Goal: Task Accomplishment & Management: Manage account settings

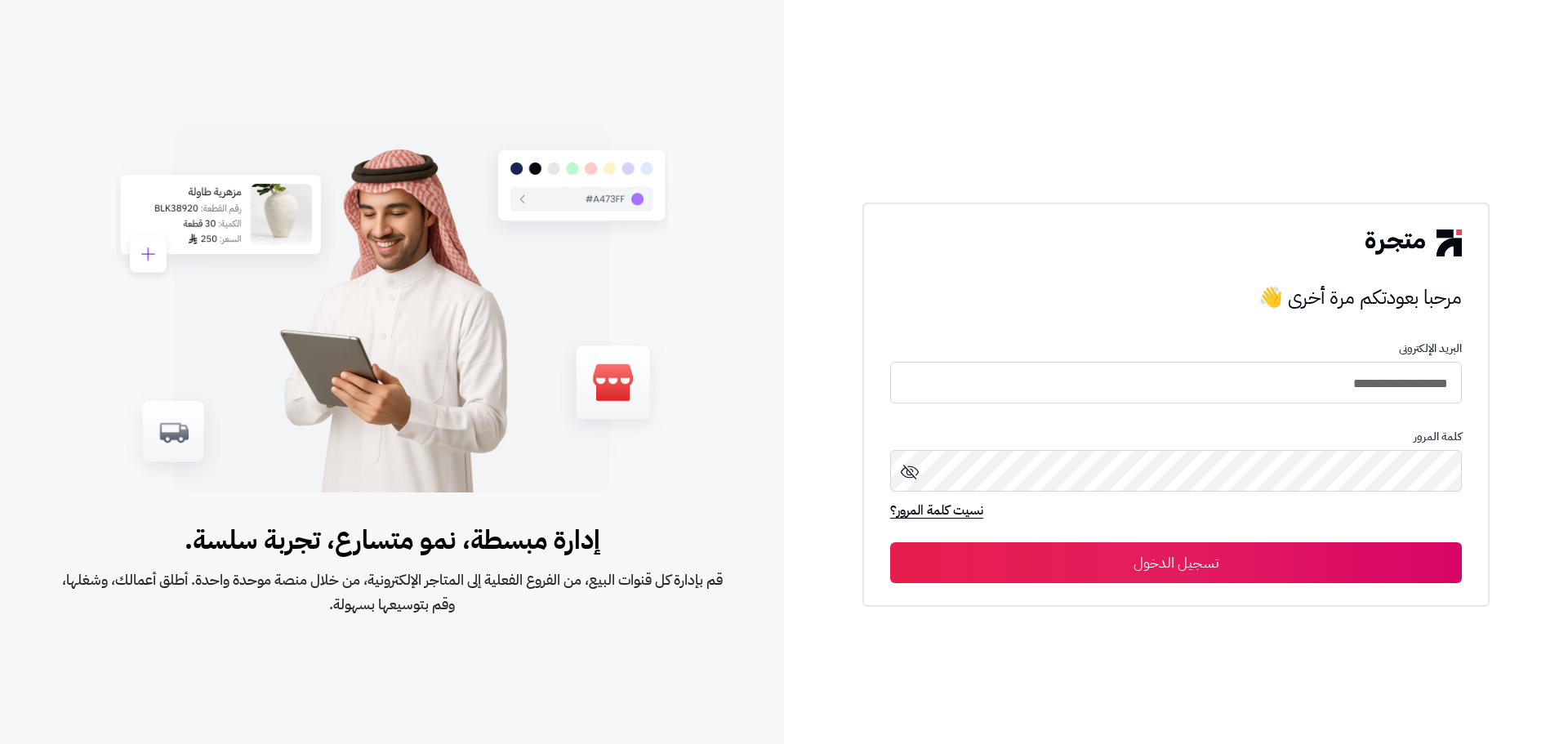
click at [1252, 575] on button "تسجيل الدخول" at bounding box center [1176, 563] width 572 height 41
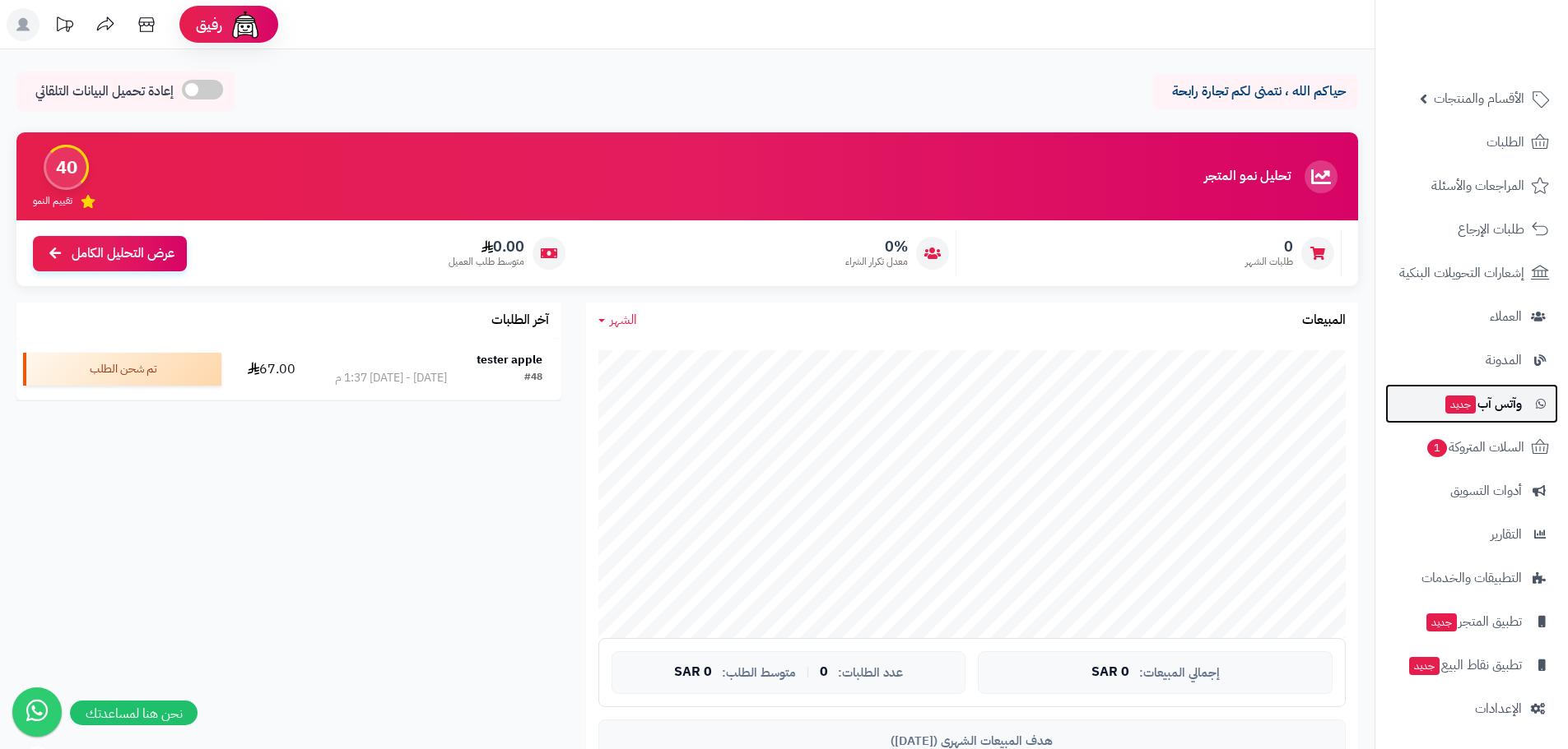
click at [1494, 395] on span "وآتس آب جديد" at bounding box center [1482, 404] width 78 height 23
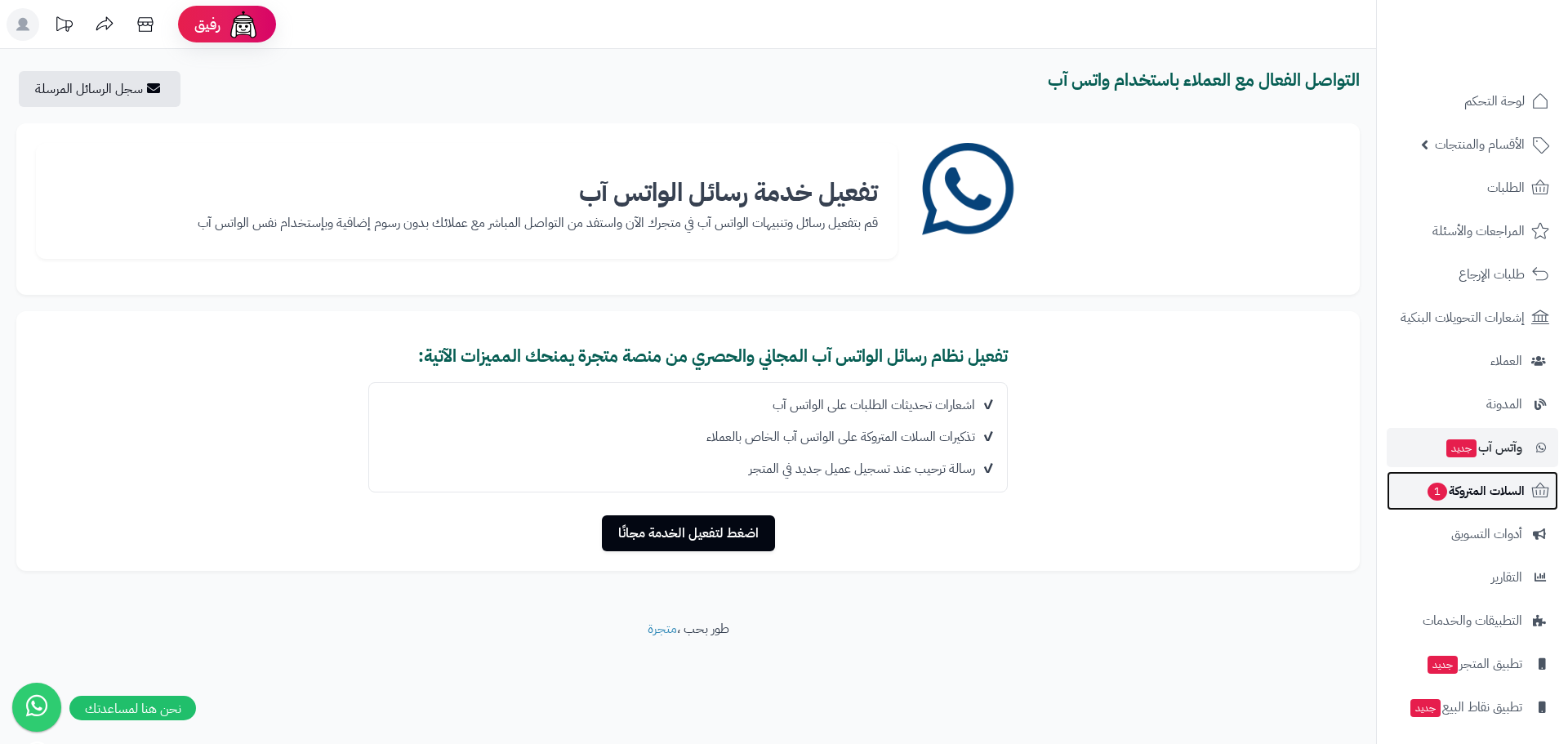
click at [1473, 487] on span "السلات المتروكة 1" at bounding box center [1475, 491] width 99 height 23
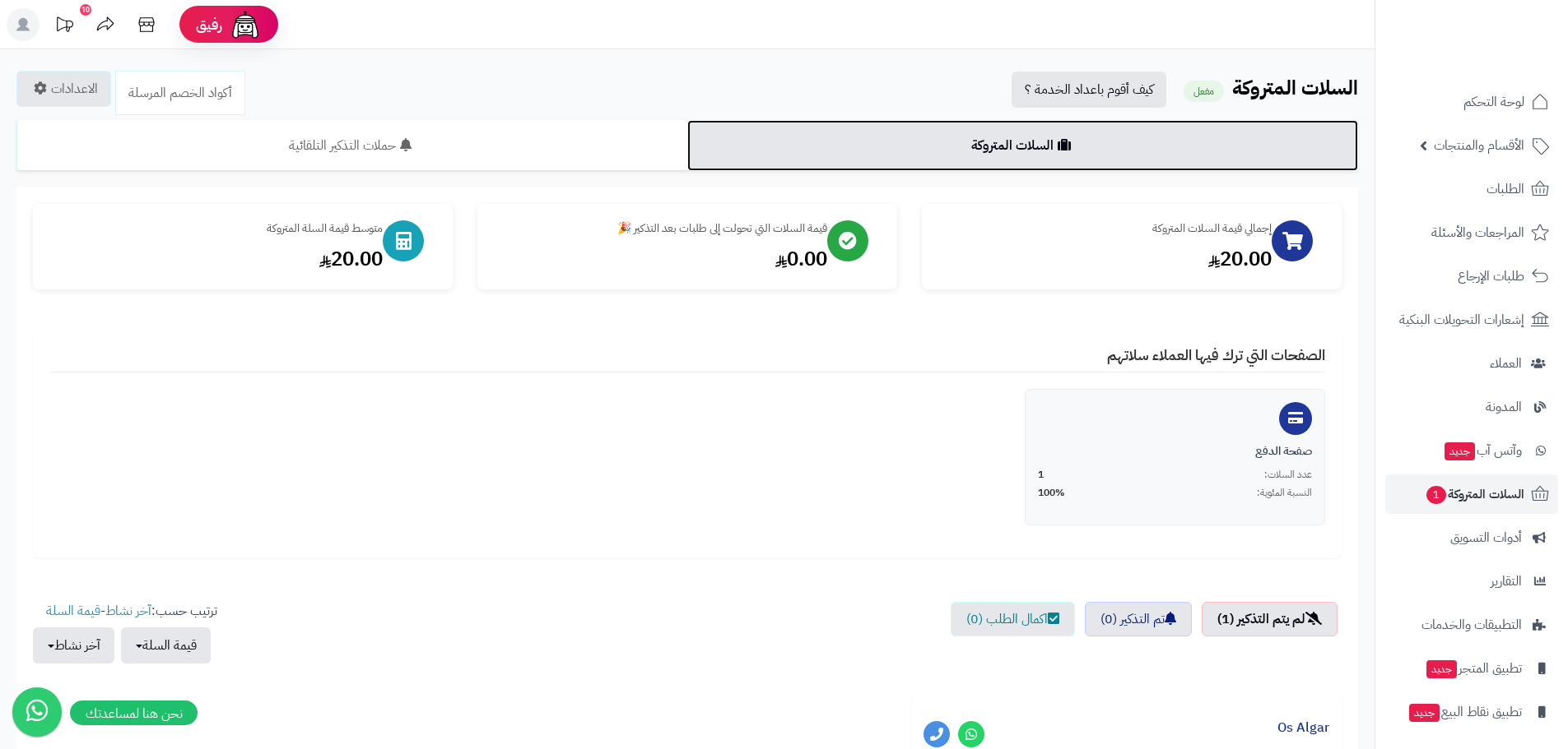
click at [1038, 150] on link "السلات المتروكة" at bounding box center [1023, 145] width 671 height 51
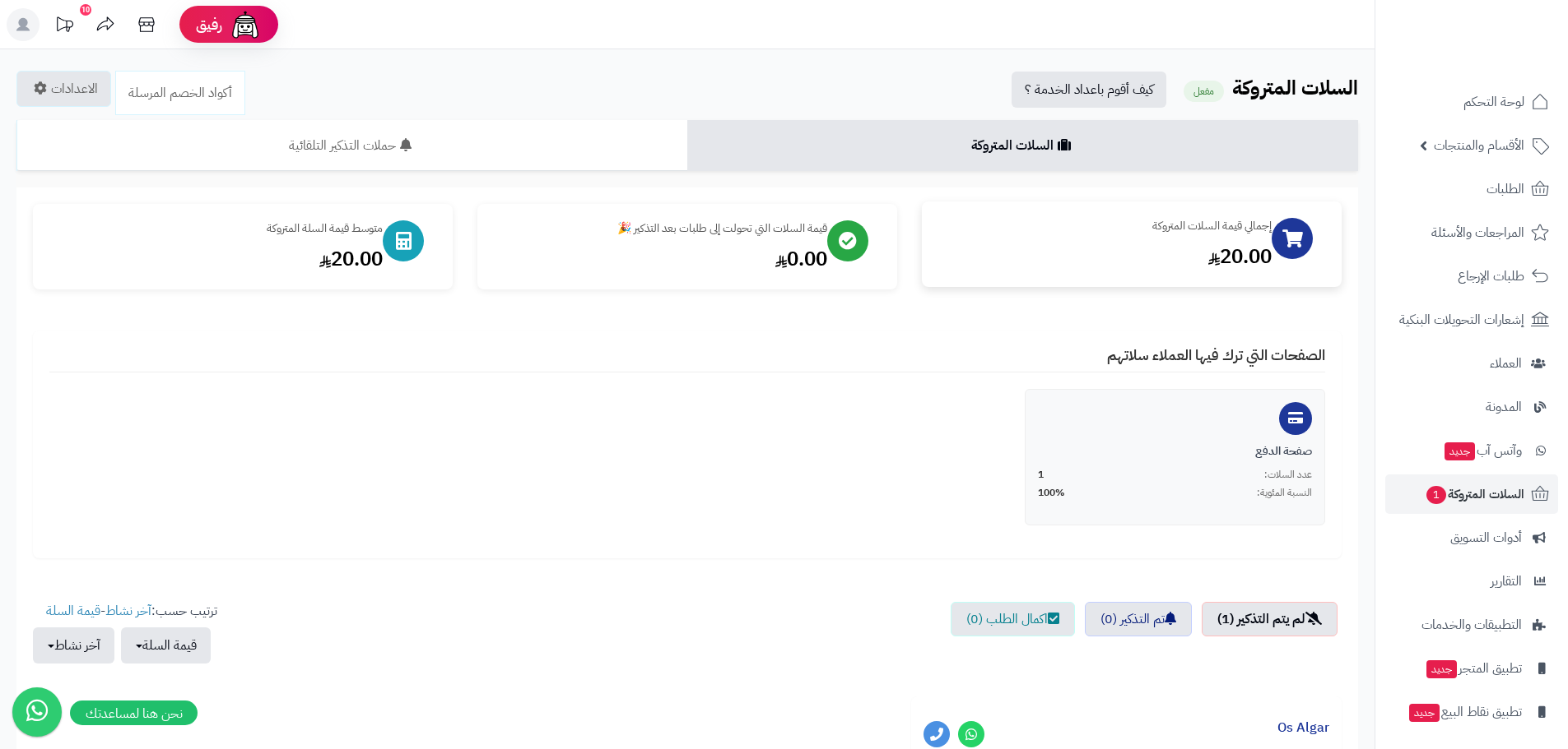
click at [1193, 250] on div "20.00" at bounding box center [1105, 256] width 334 height 28
click at [1185, 480] on div "عدد السلات: 1" at bounding box center [1175, 475] width 274 height 14
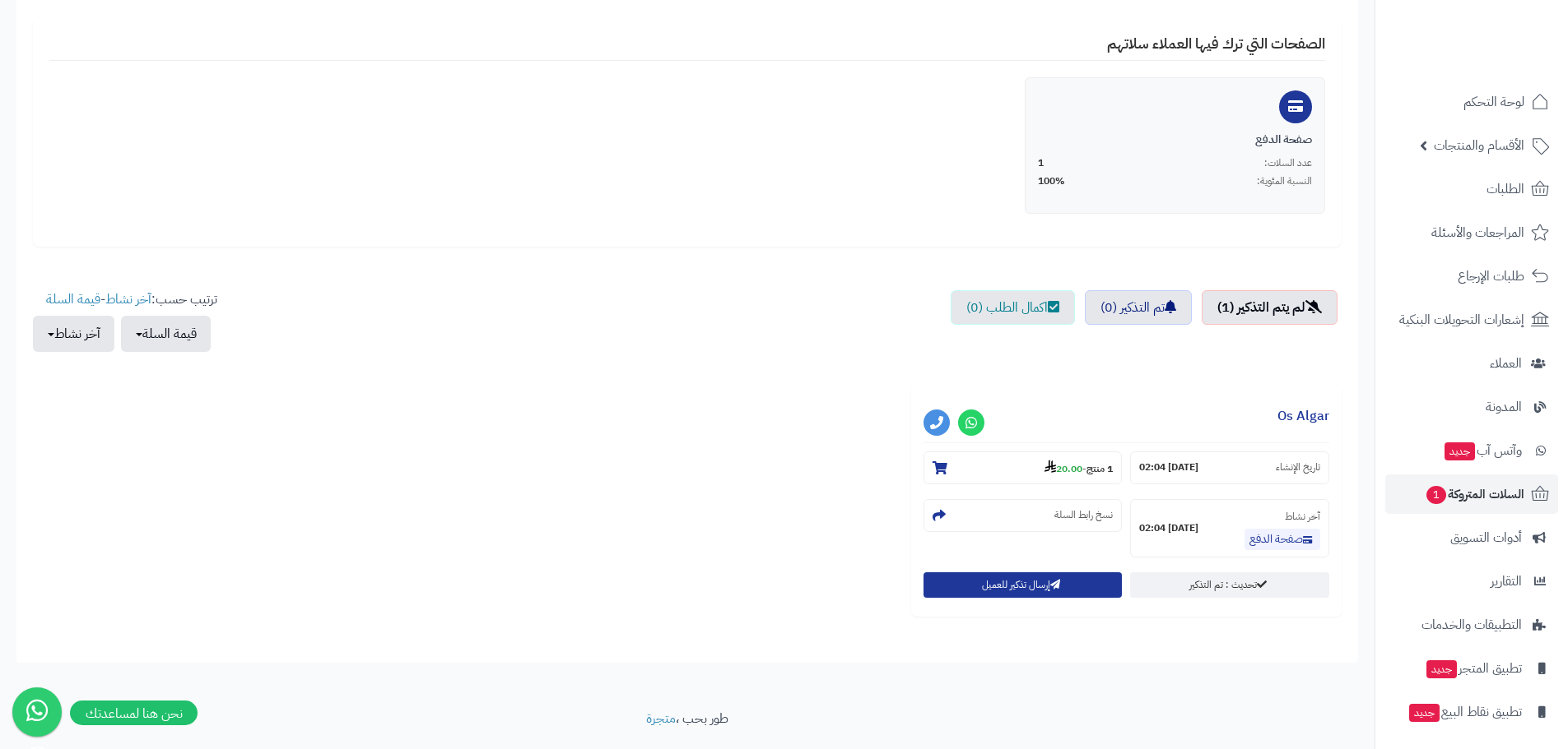
scroll to position [355, 0]
